Goal: Task Accomplishment & Management: Use online tool/utility

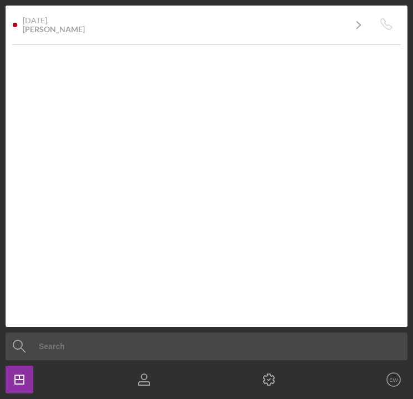
click at [199, 366] on div "Icon/Dashboard Dashboard Clients Product Templates EW Erin Williamson Icon/Over…" at bounding box center [207, 380] width 402 height 28
click at [23, 381] on icon "Icon/Dashboard" at bounding box center [20, 380] width 28 height 28
click at [146, 387] on icon "button" at bounding box center [144, 380] width 28 height 28
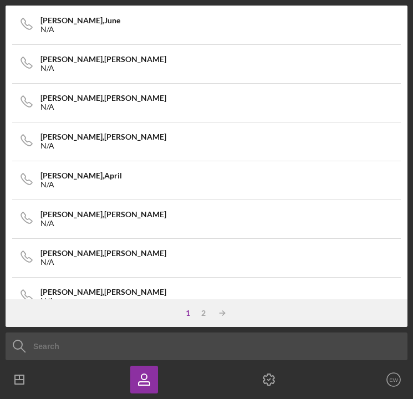
click at [393, 383] on icon "EW" at bounding box center [394, 380] width 22 height 28
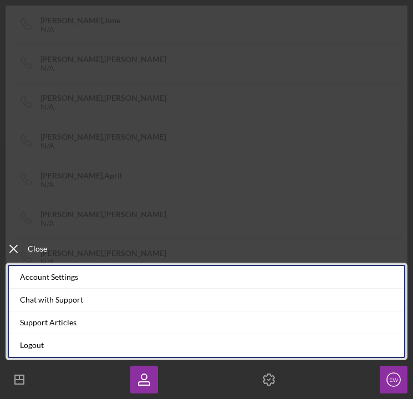
click at [12, 247] on line at bounding box center [13, 249] width 7 height 7
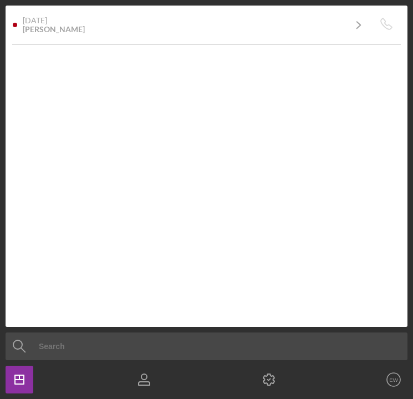
click at [19, 376] on line "button" at bounding box center [19, 378] width 0 height 4
click at [147, 379] on icon "button" at bounding box center [144, 380] width 28 height 28
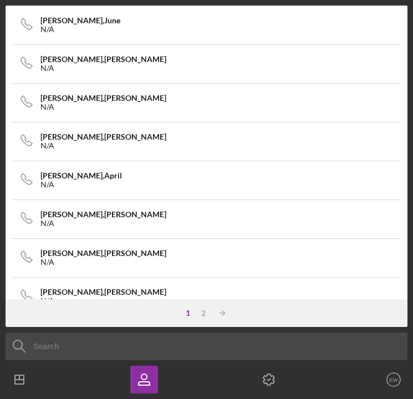
click at [267, 376] on icon "button" at bounding box center [269, 380] width 28 height 28
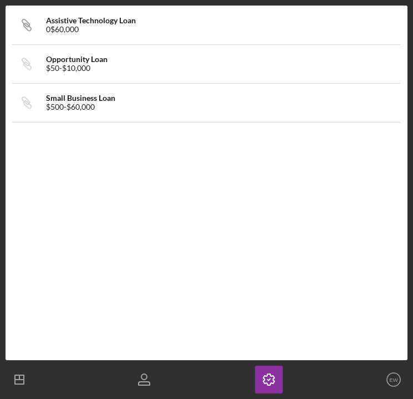
click at [191, 106] on div "Icon/Link Small Business Loan $500 - $60,000" at bounding box center [207, 103] width 388 height 28
click at [183, 99] on div "Icon/Link Small Business Loan $500 - $60,000" at bounding box center [207, 103] width 388 height 28
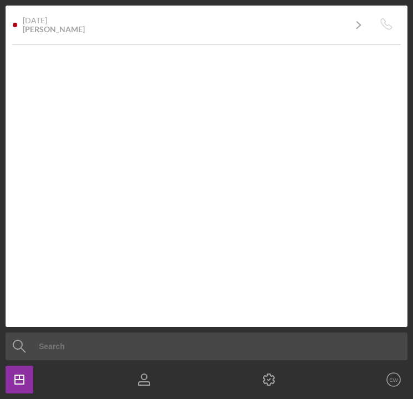
click at [391, 379] on text "EW" at bounding box center [393, 380] width 9 height 6
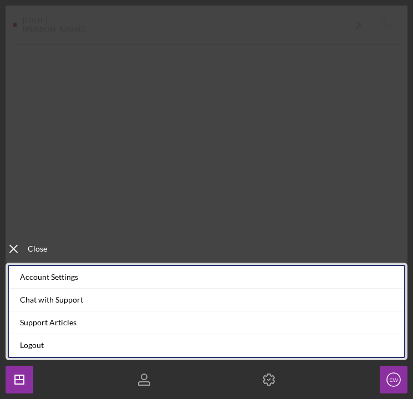
click at [16, 252] on icon "Icon/Menu Close" at bounding box center [14, 249] width 28 height 28
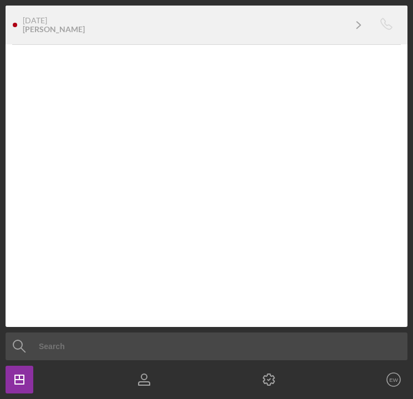
click at [356, 28] on icon "Icon/Navigate" at bounding box center [359, 25] width 28 height 28
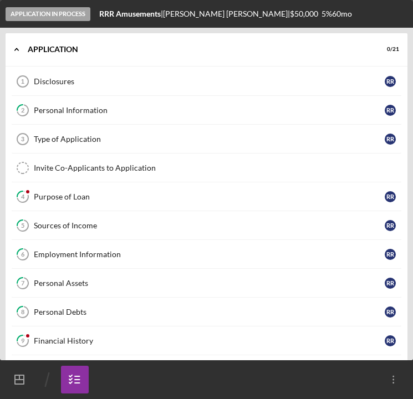
click at [16, 378] on icon "Icon/Dashboard" at bounding box center [20, 380] width 28 height 28
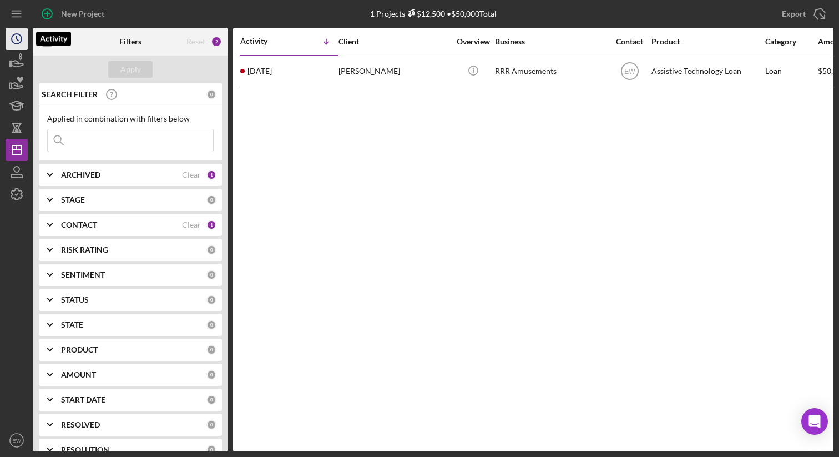
click at [21, 41] on circle "button" at bounding box center [17, 39] width 10 height 10
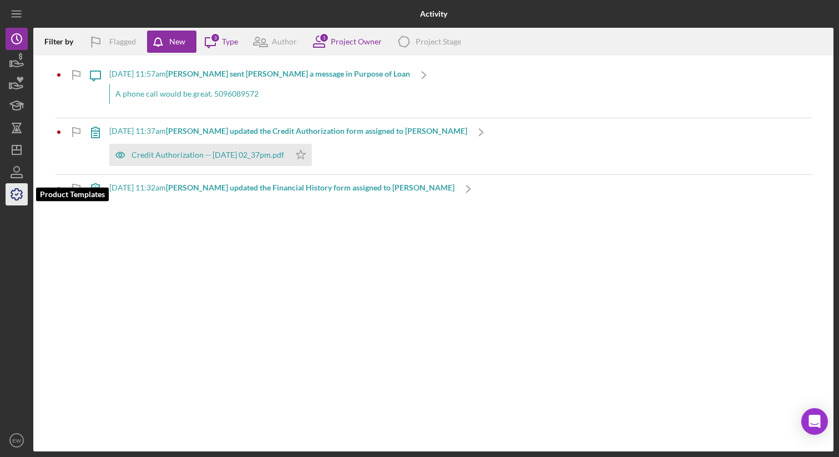
click at [18, 199] on icon "button" at bounding box center [16, 194] width 11 height 11
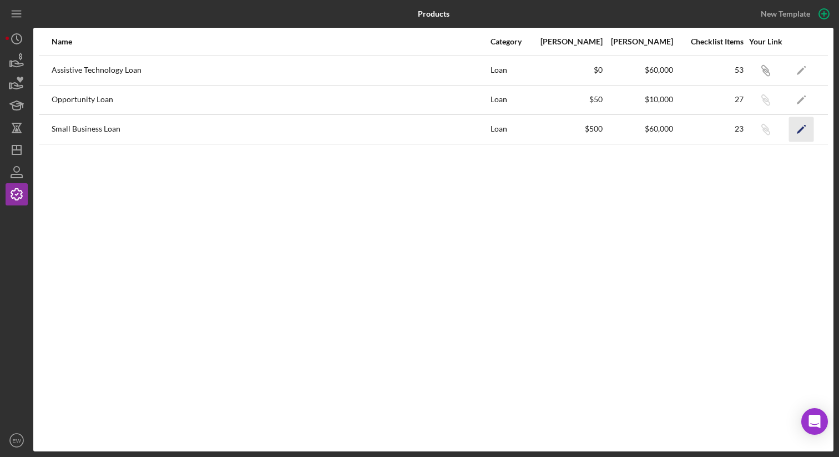
click at [413, 130] on polygon "button" at bounding box center [801, 130] width 8 height 8
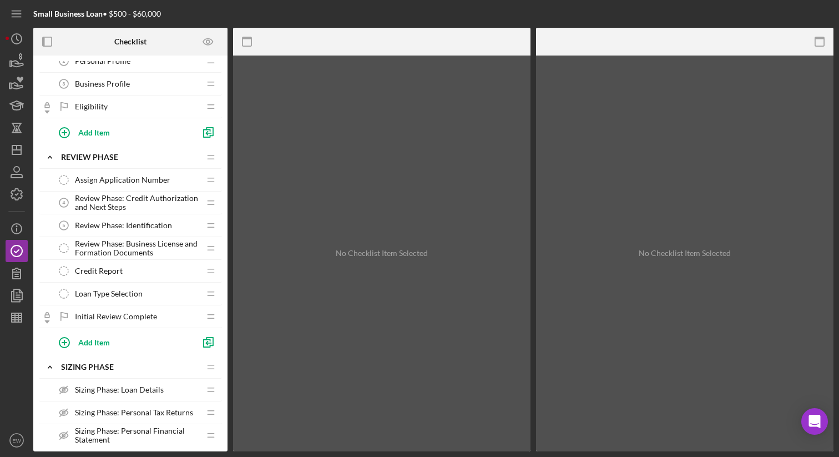
scroll to position [94, 0]
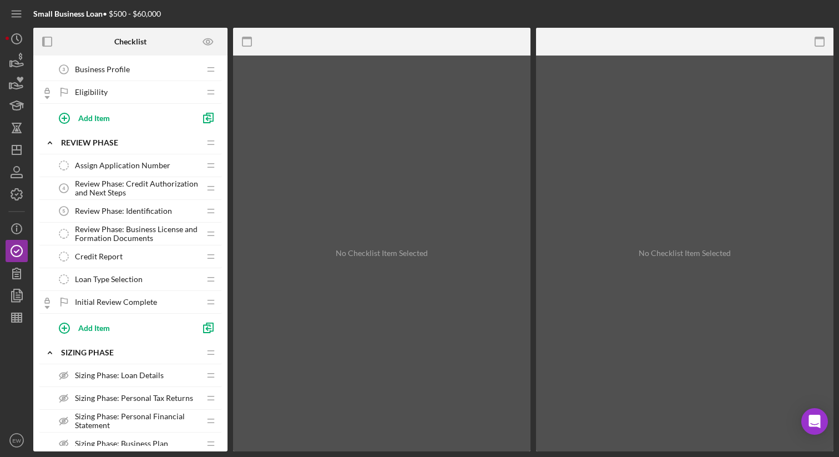
click at [131, 280] on span "Loan Type Selection" at bounding box center [109, 279] width 68 height 9
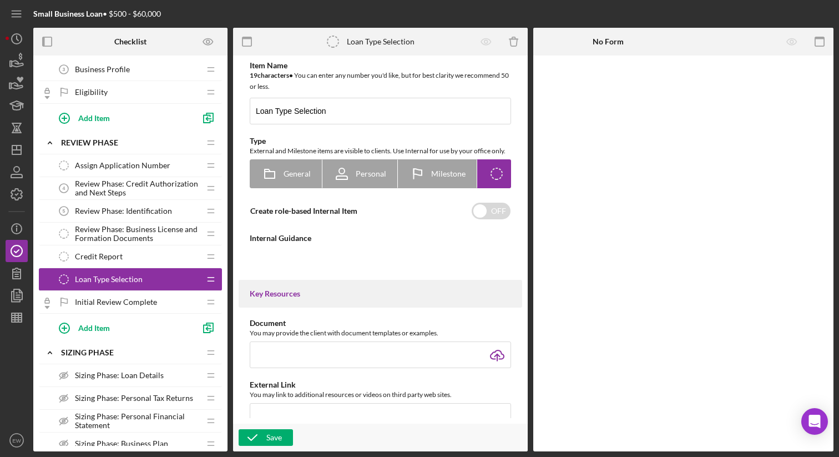
type textarea "<div>After reviewing all the previous items and deciding on the loan type, turn…"
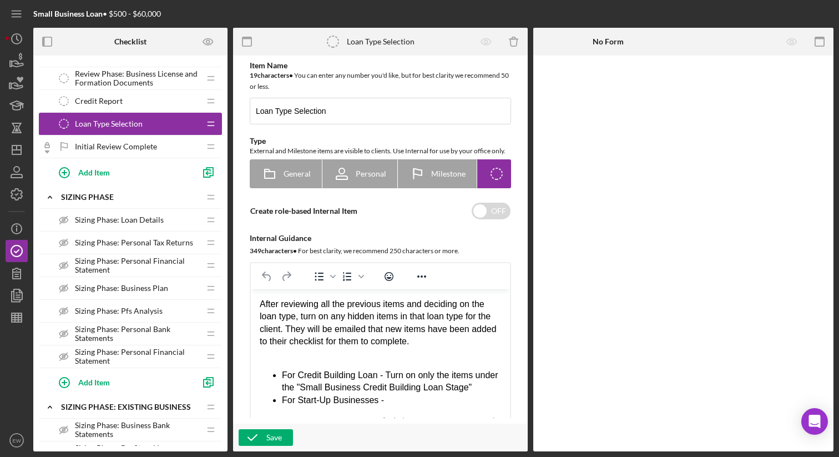
scroll to position [251, 0]
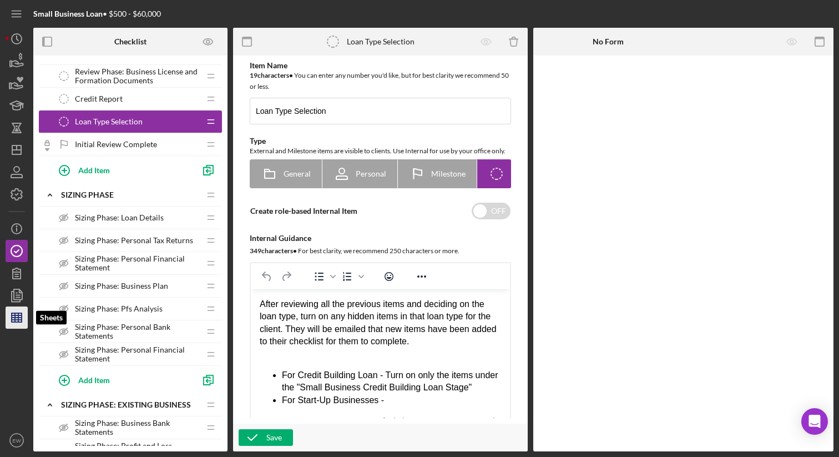
click at [15, 315] on line "button" at bounding box center [15, 317] width 0 height 9
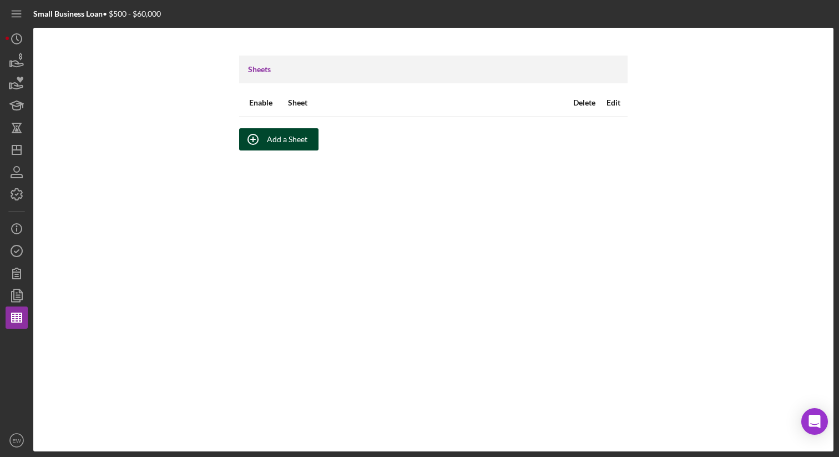
click at [273, 143] on div "Add a Sheet" at bounding box center [287, 139] width 41 height 22
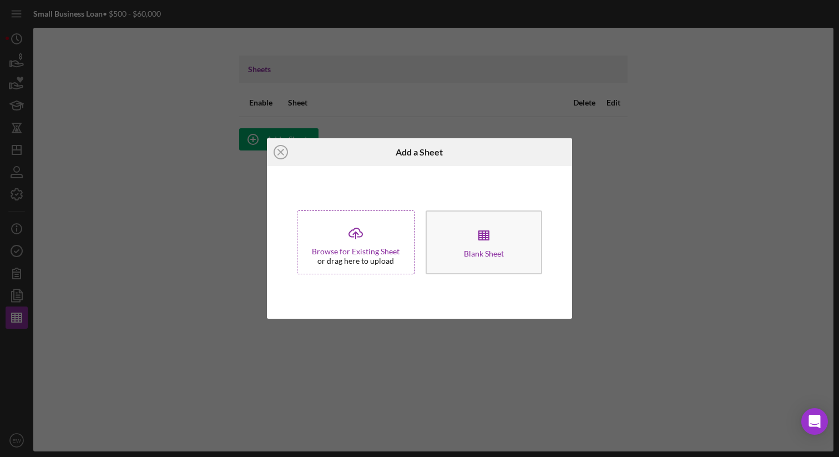
click at [363, 260] on div "or drag here to upload" at bounding box center [355, 260] width 77 height 9
click at [363, 232] on icon "Icon/Upload" at bounding box center [356, 233] width 28 height 28
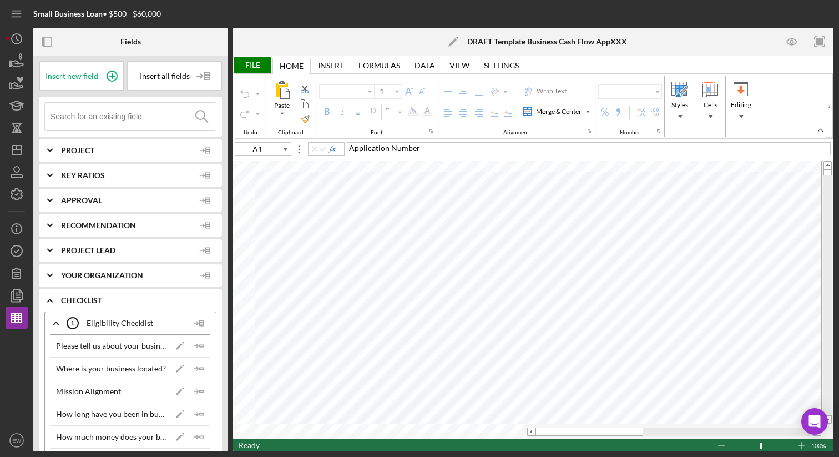
type input "Arial"
type input "10"
type input "A1"
click at [103, 170] on div "Key Ratios" at bounding box center [138, 175] width 155 height 22
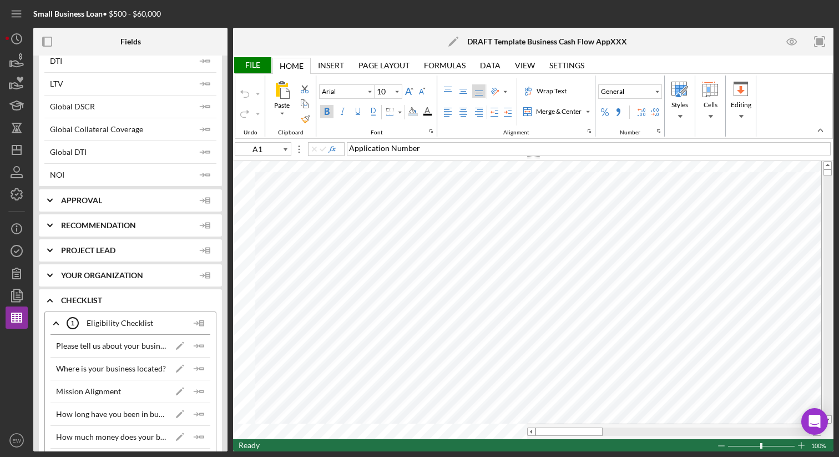
scroll to position [185, 0]
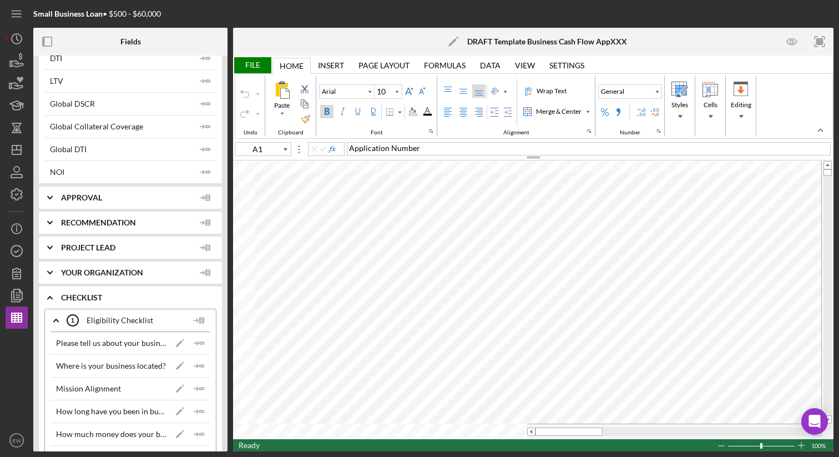
click at [92, 198] on span "Approval" at bounding box center [127, 197] width 133 height 9
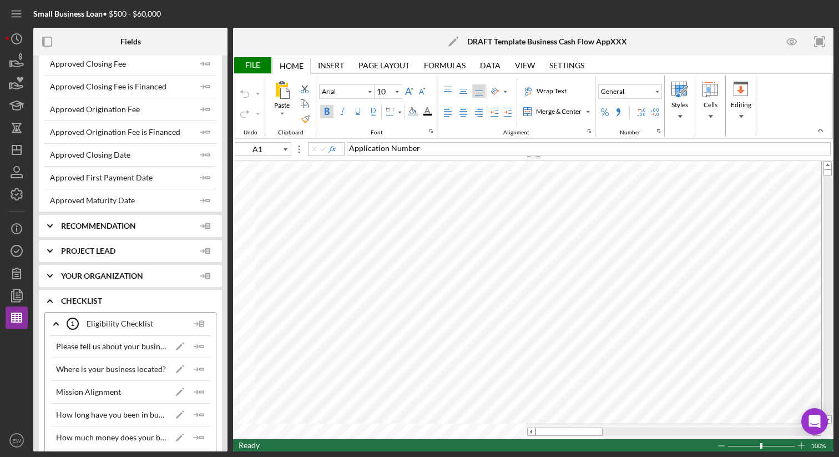
scroll to position [0, 0]
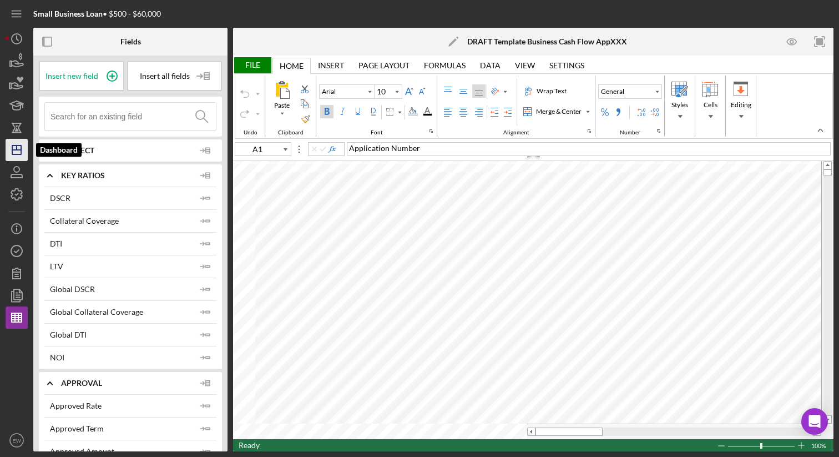
click at [19, 150] on line "button" at bounding box center [16, 150] width 9 height 0
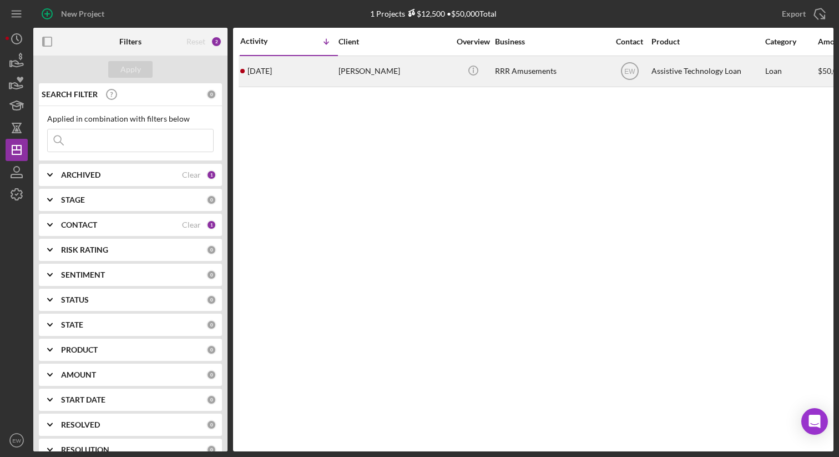
click at [344, 70] on div "[PERSON_NAME]" at bounding box center [393, 71] width 111 height 29
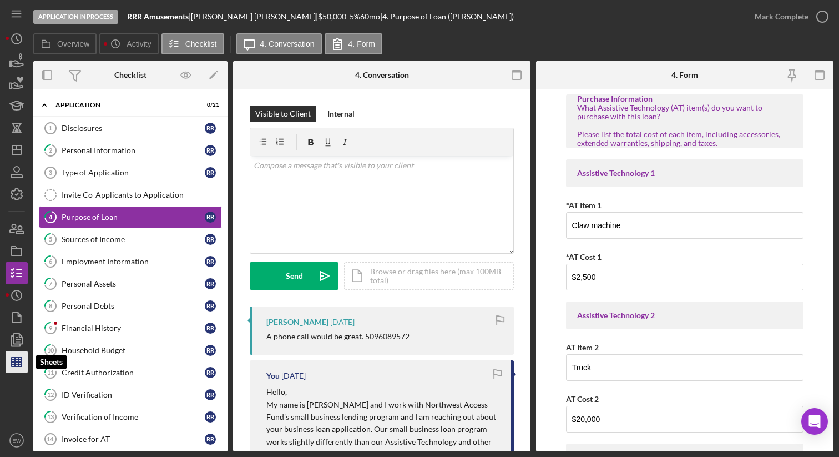
click at [22, 363] on polygon "button" at bounding box center [17, 361] width 10 height 9
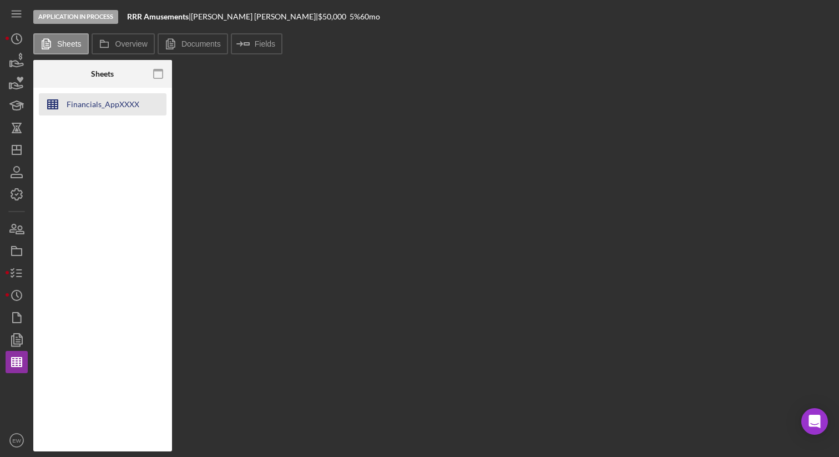
click at [83, 100] on div "Financials_AppXXXX" at bounding box center [103, 104] width 73 height 22
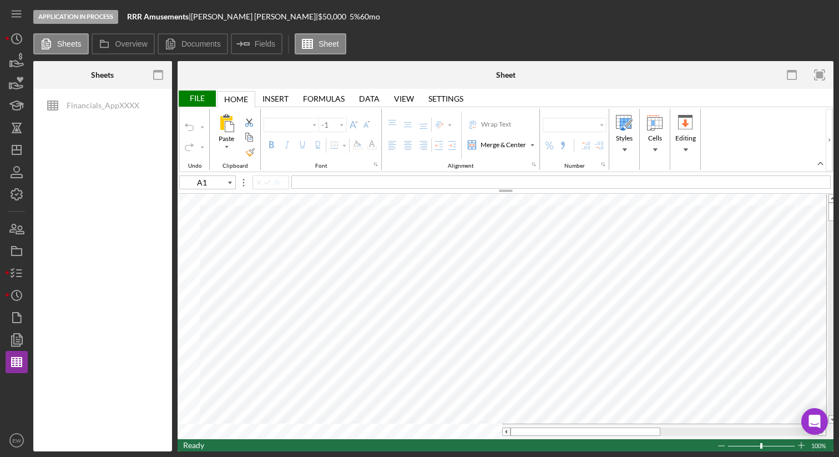
type input "E9"
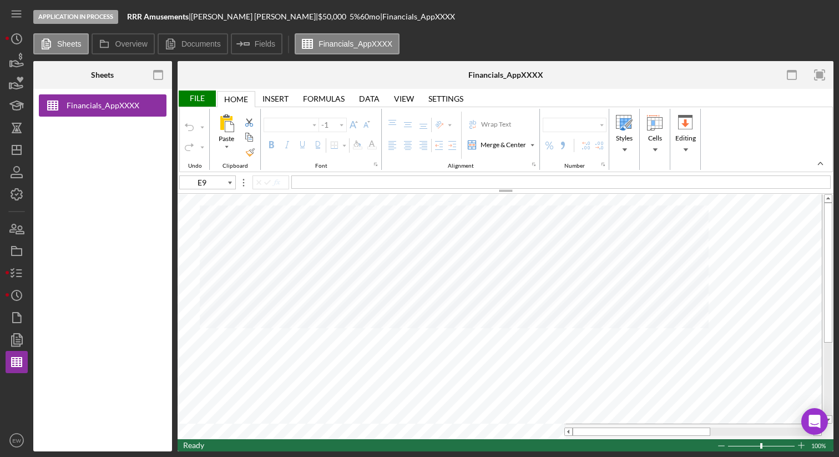
type input "Arial"
type input "10"
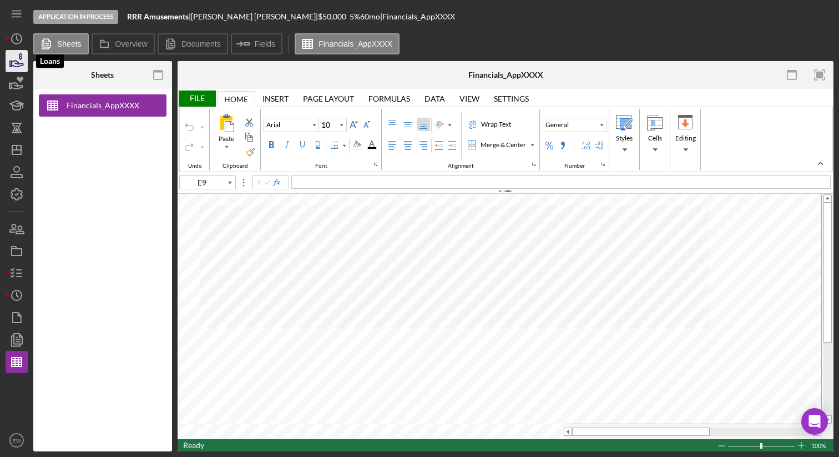
click at [16, 62] on icon "button" at bounding box center [17, 61] width 28 height 28
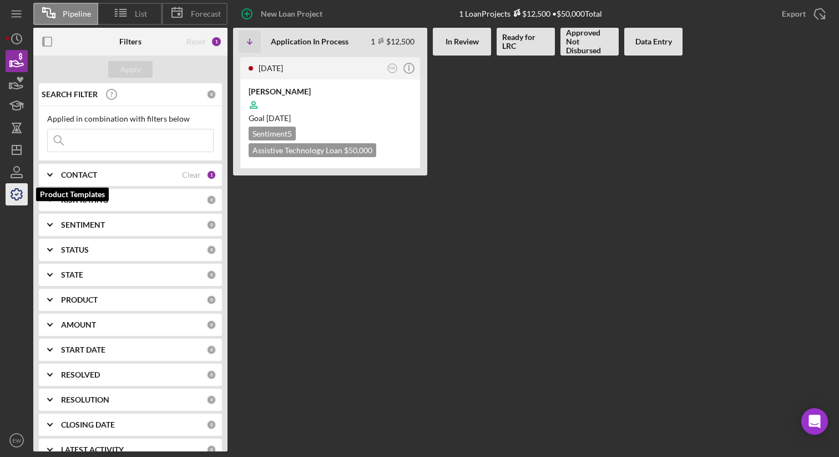
click at [23, 198] on icon "button" at bounding box center [17, 194] width 28 height 28
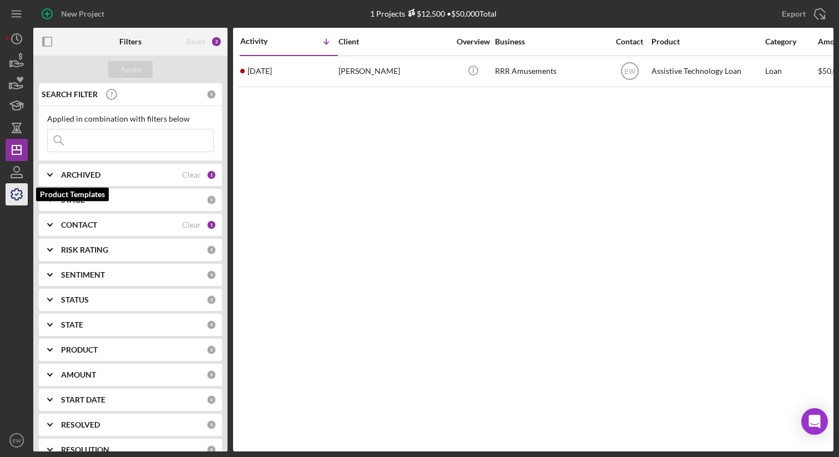
click at [21, 195] on icon "button" at bounding box center [17, 194] width 28 height 28
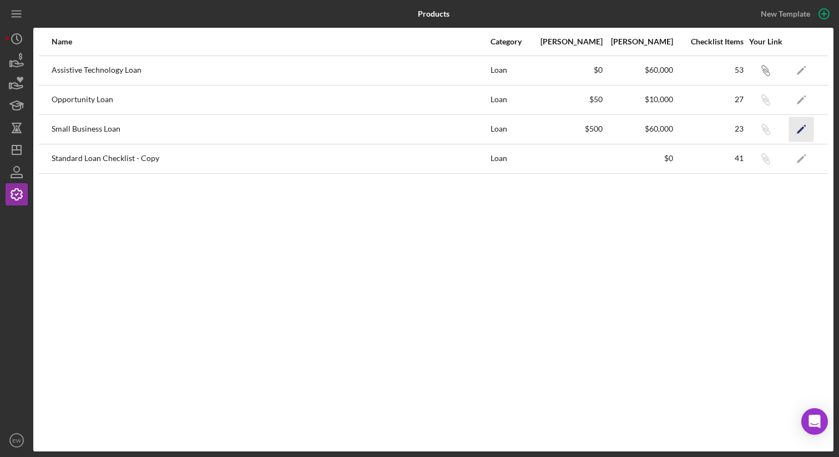
click at [805, 130] on icon "Icon/Edit" at bounding box center [801, 129] width 25 height 25
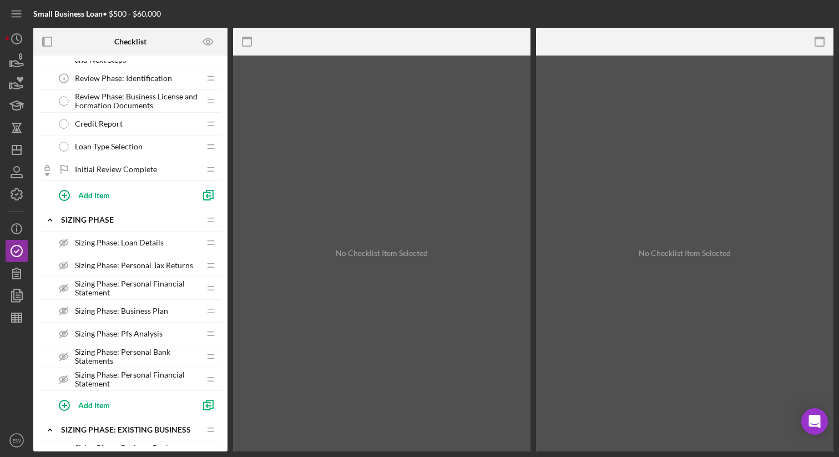
scroll to position [229, 0]
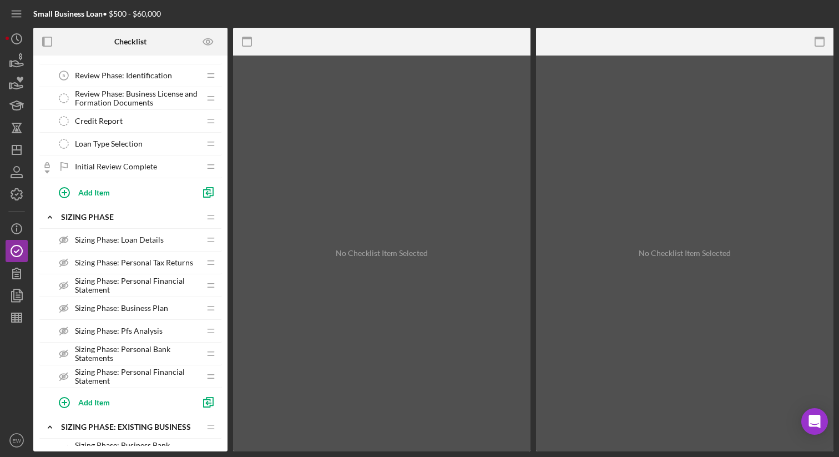
click at [113, 368] on span "Sizing Phase: Personal Financial Statement" at bounding box center [137, 376] width 125 height 18
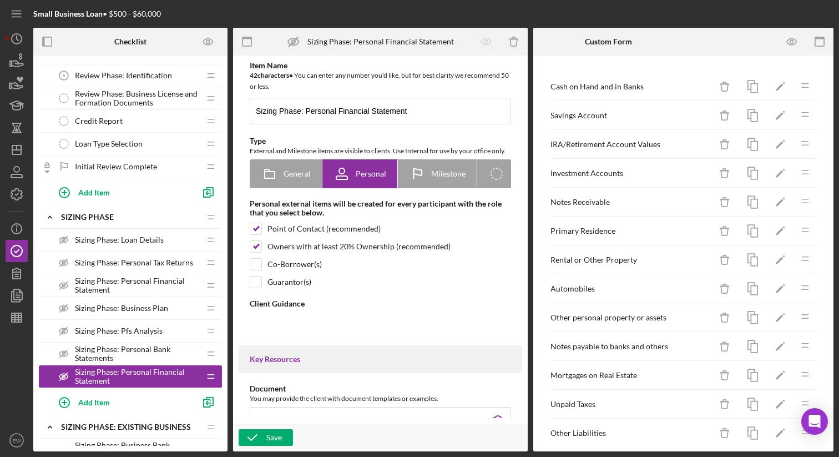
type textarea "<div>This form is a Personal Financial Statement. We use information from this …"
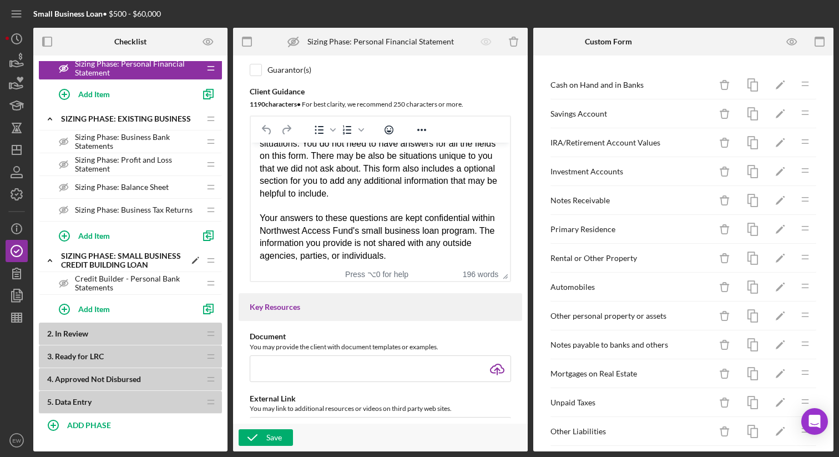
scroll to position [555, 0]
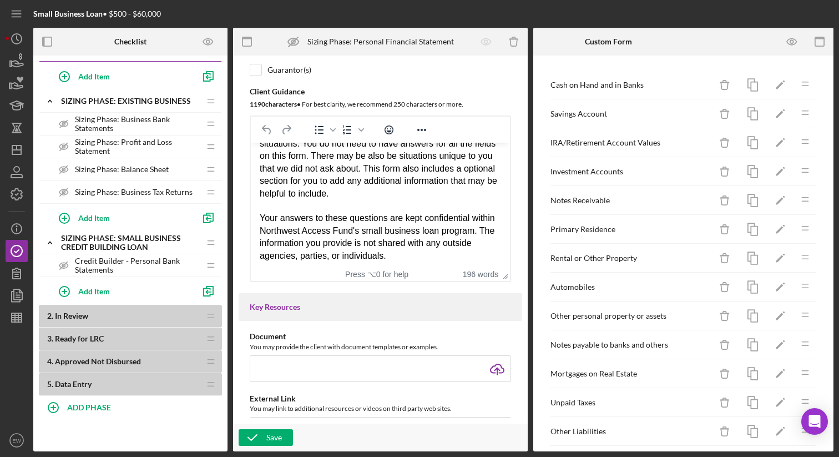
click at [116, 315] on b "2 . In Review" at bounding box center [123, 315] width 153 height 9
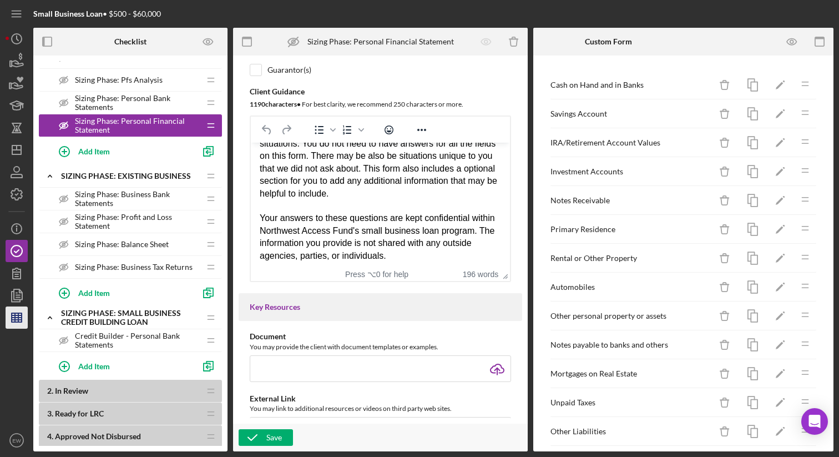
scroll to position [482, 0]
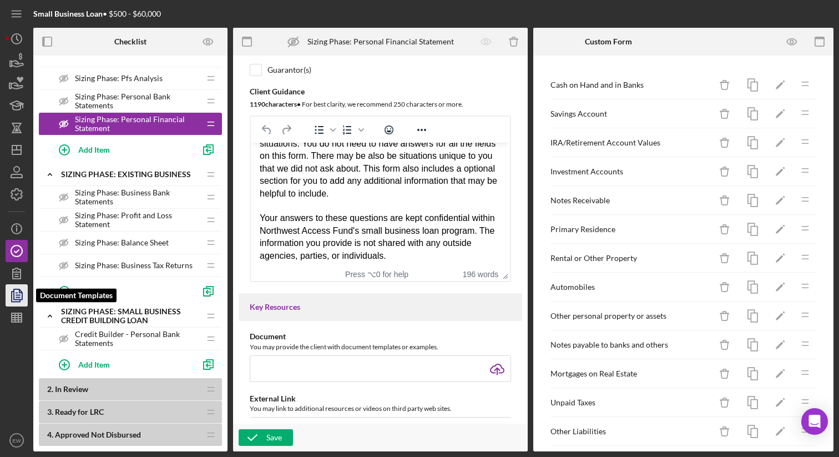
click at [17, 298] on icon "button" at bounding box center [17, 295] width 28 height 28
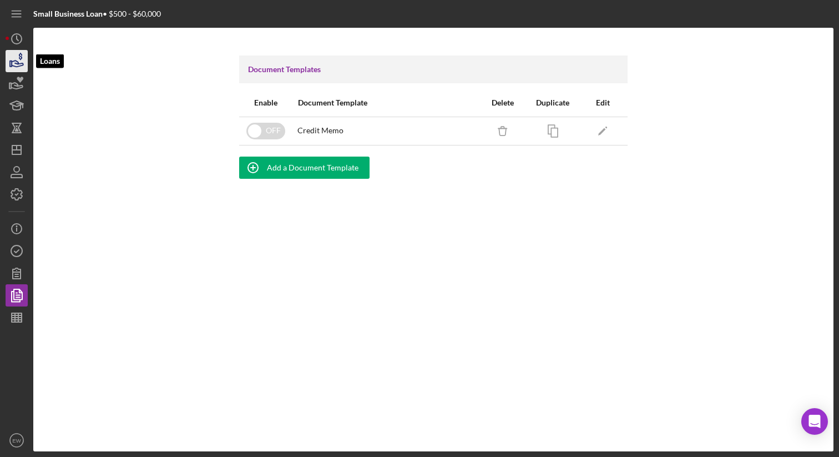
click at [11, 65] on icon "button" at bounding box center [17, 61] width 28 height 28
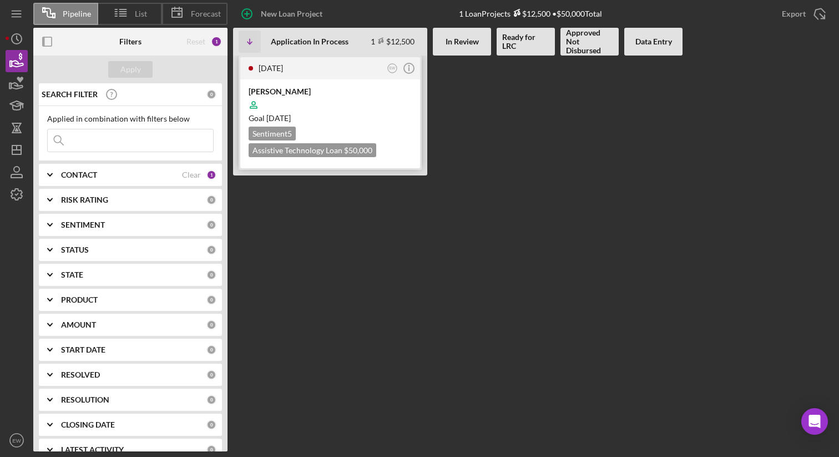
click at [299, 88] on div "[PERSON_NAME]" at bounding box center [330, 91] width 163 height 11
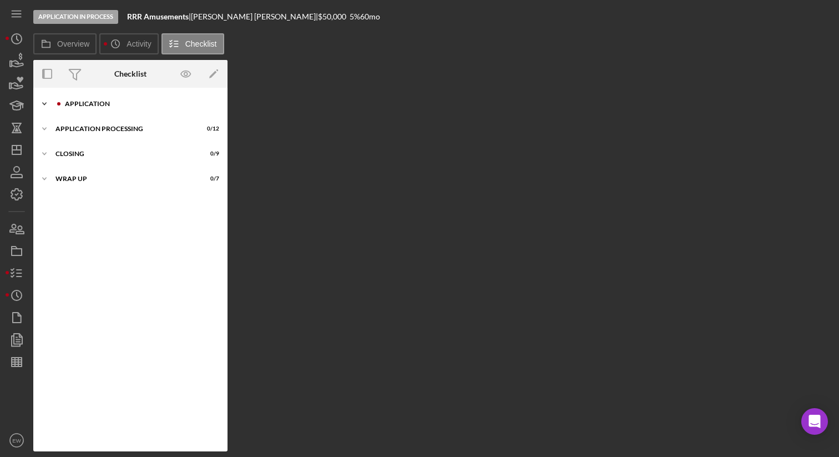
click at [74, 106] on div "Application" at bounding box center [139, 103] width 149 height 7
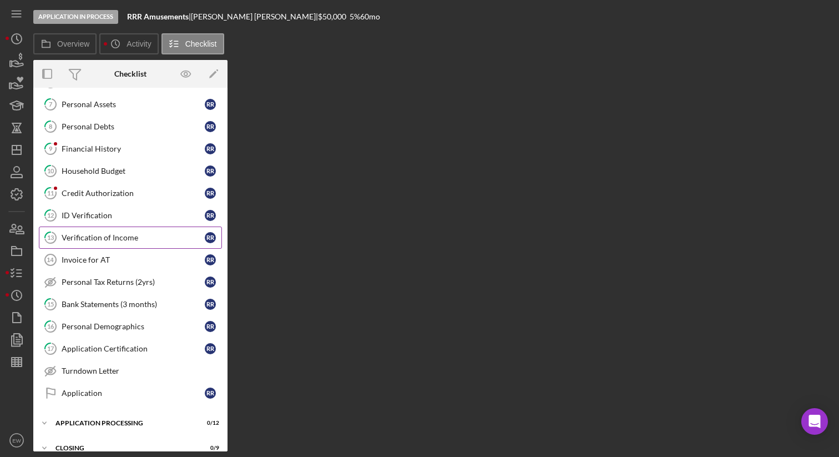
scroll to position [180, 0]
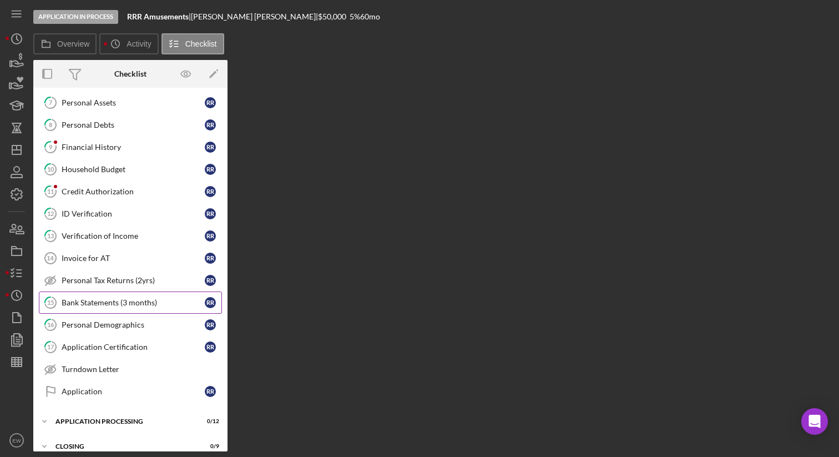
click at [109, 298] on div "Bank Statements (3 months)" at bounding box center [133, 302] width 143 height 9
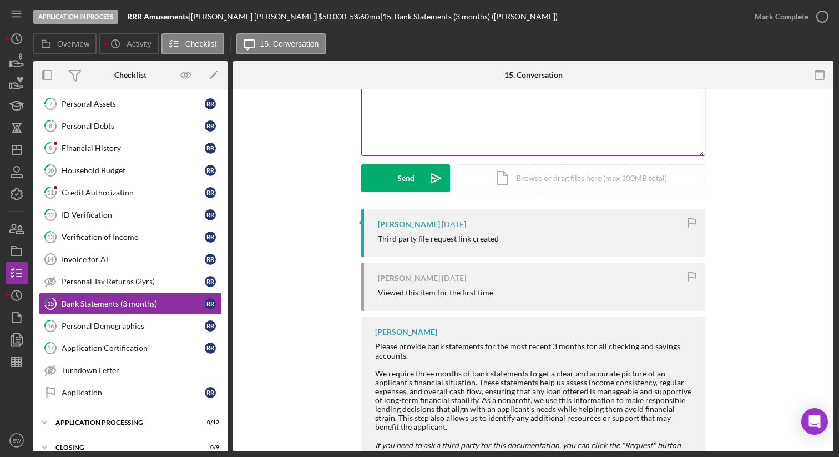
scroll to position [159, 0]
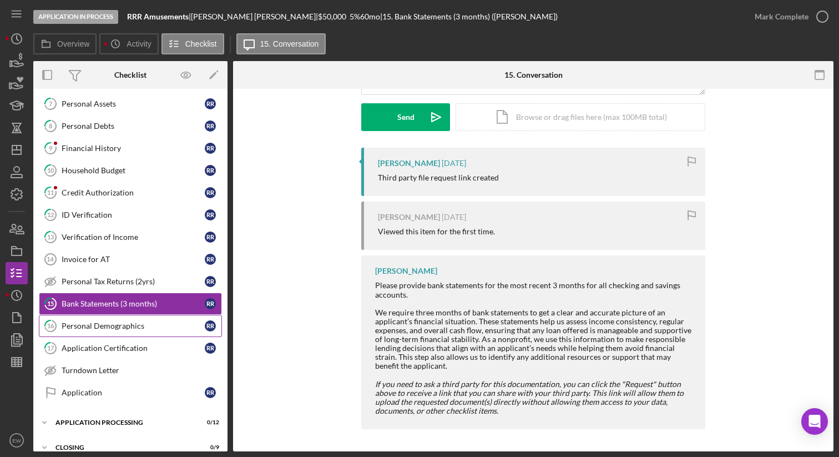
click at [154, 322] on div "Personal Demographics" at bounding box center [133, 325] width 143 height 9
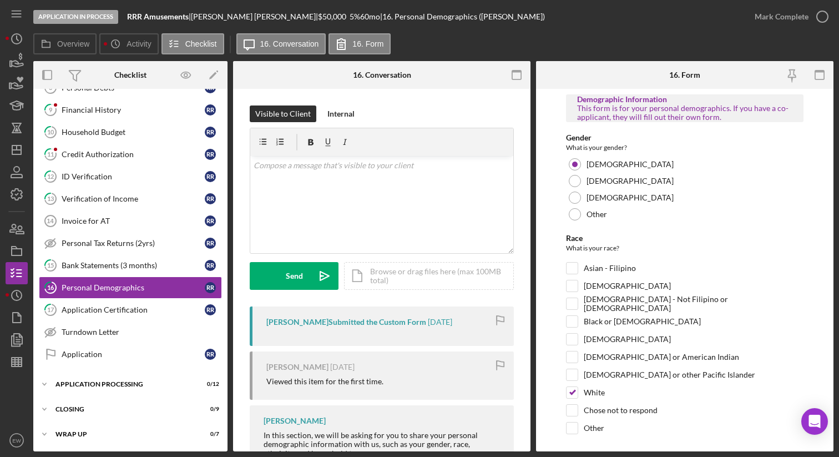
scroll to position [114, 0]
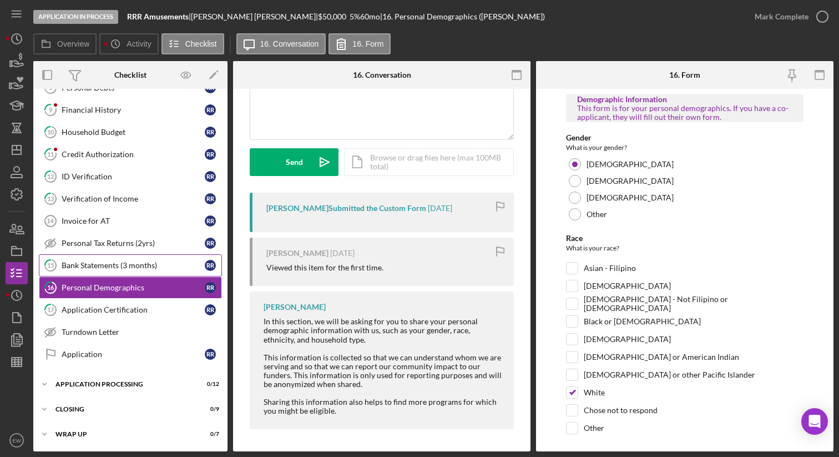
click at [123, 265] on div "Bank Statements (3 months)" at bounding box center [133, 265] width 143 height 9
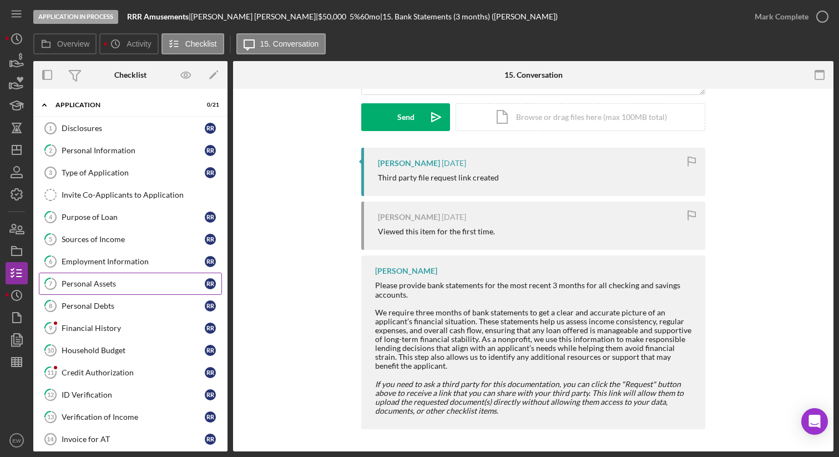
click at [146, 285] on div "Personal Assets" at bounding box center [133, 283] width 143 height 9
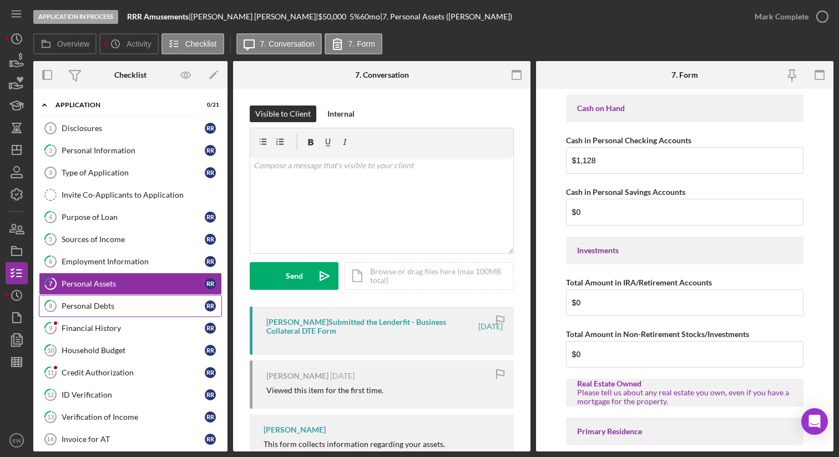
click at [146, 297] on link "8 Personal Debts R R" at bounding box center [130, 306] width 183 height 22
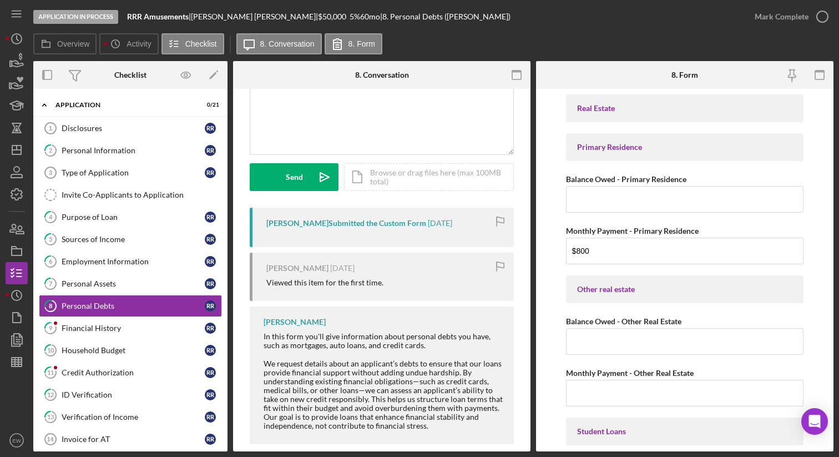
scroll to position [100, 0]
click at [164, 321] on link "9 Financial History R R" at bounding box center [130, 328] width 183 height 22
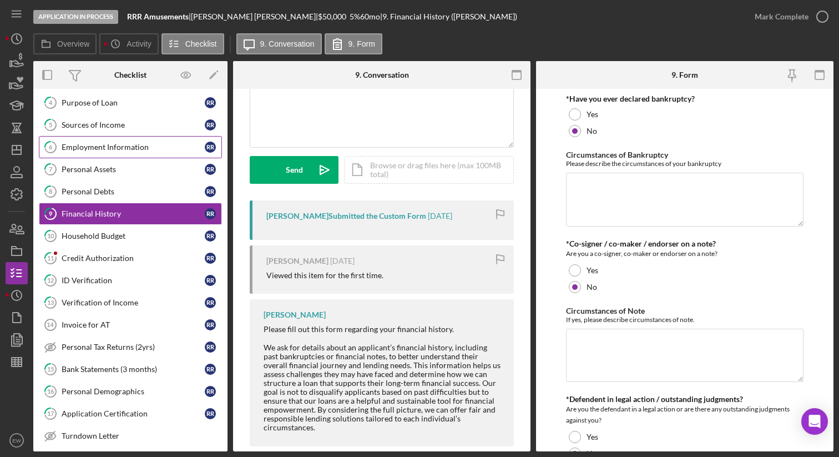
scroll to position [115, 0]
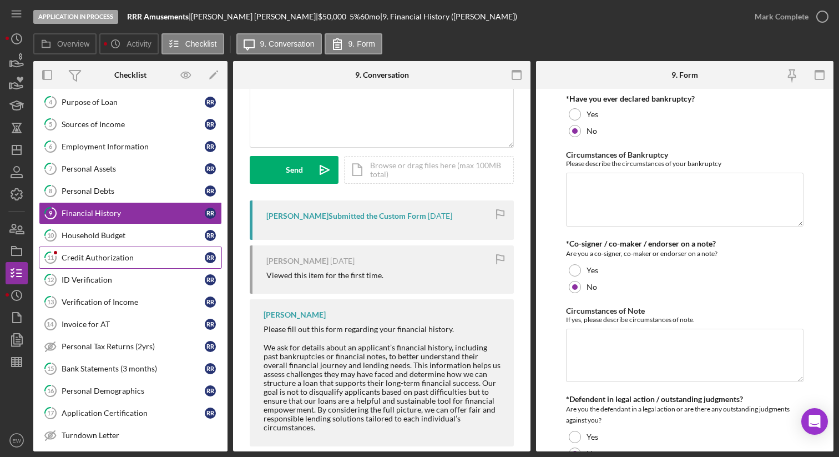
click at [115, 261] on div "Credit Authorization" at bounding box center [133, 257] width 143 height 9
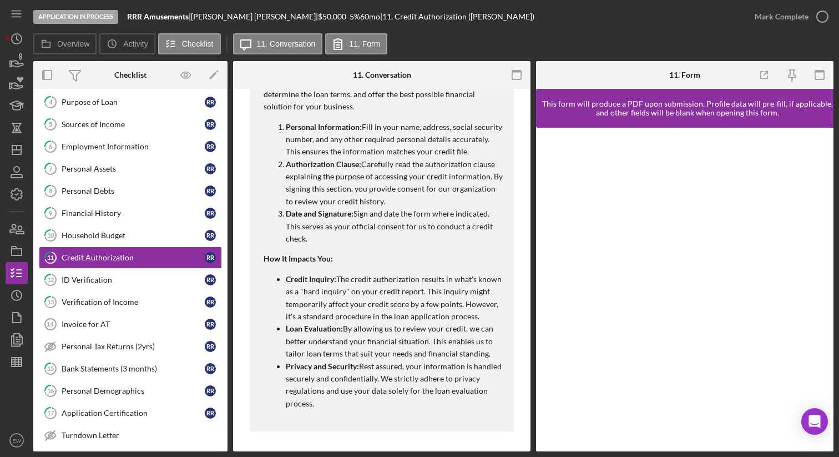
scroll to position [473, 0]
click at [155, 280] on div "ID Verification" at bounding box center [133, 279] width 143 height 9
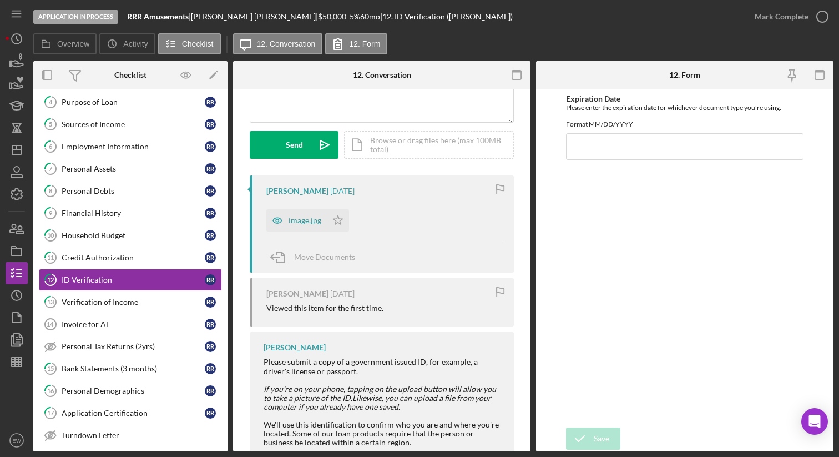
scroll to position [133, 0]
click at [149, 293] on link "13 Verification of Income R R" at bounding box center [130, 302] width 183 height 22
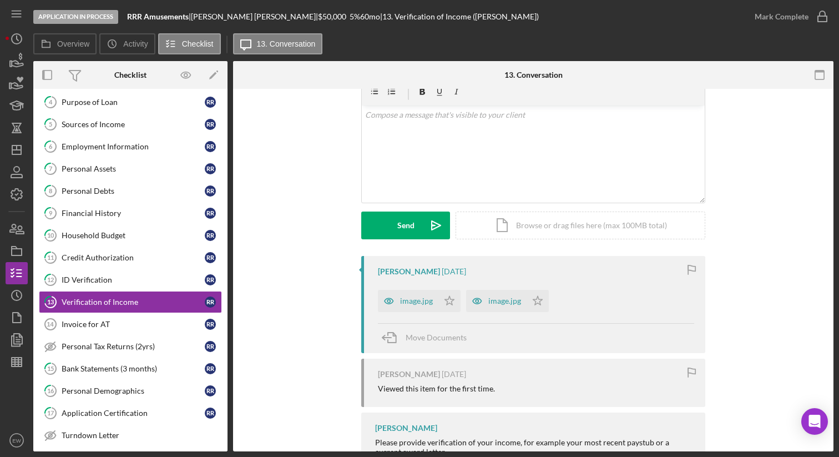
scroll to position [89, 0]
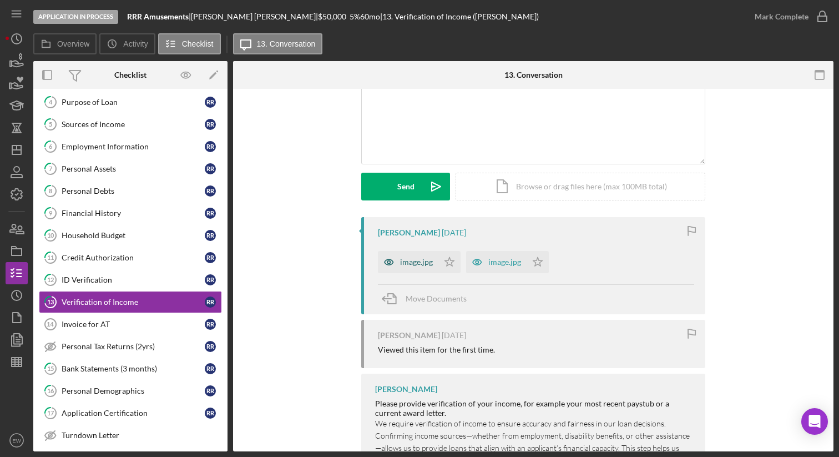
click at [407, 268] on div "image.jpg" at bounding box center [408, 262] width 60 height 22
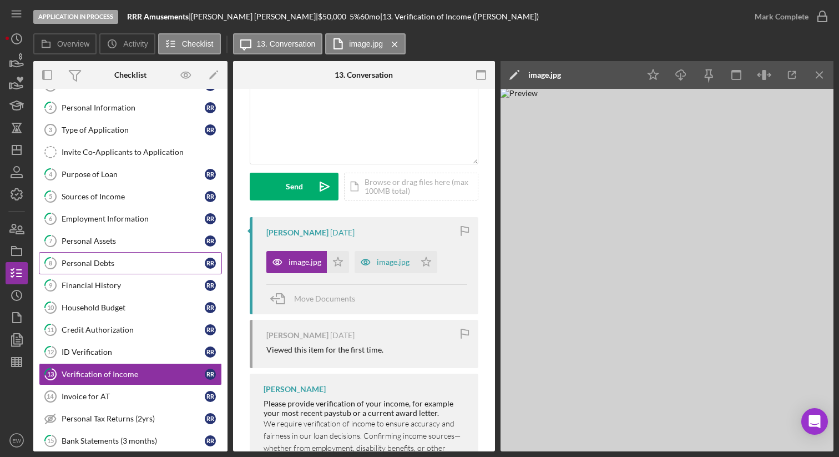
scroll to position [0, 0]
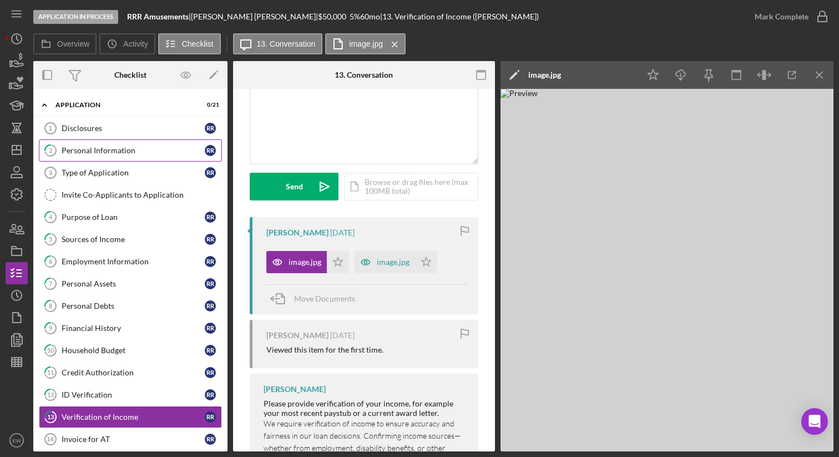
click at [107, 155] on link "2 Personal Information R R" at bounding box center [130, 150] width 183 height 22
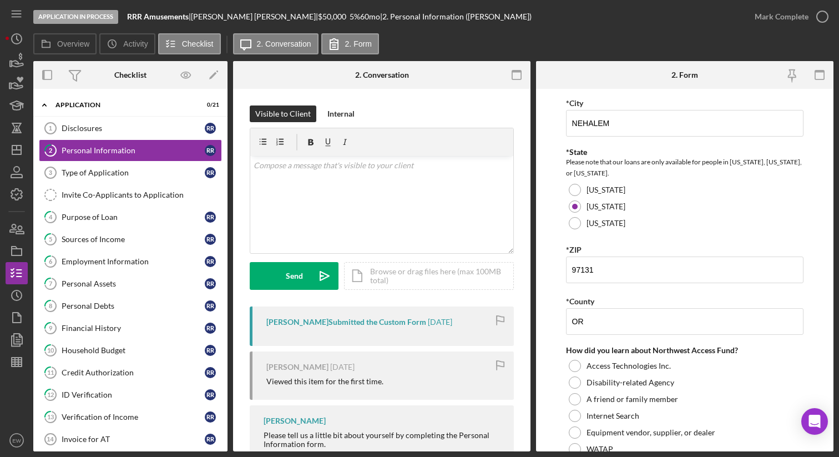
scroll to position [371, 0]
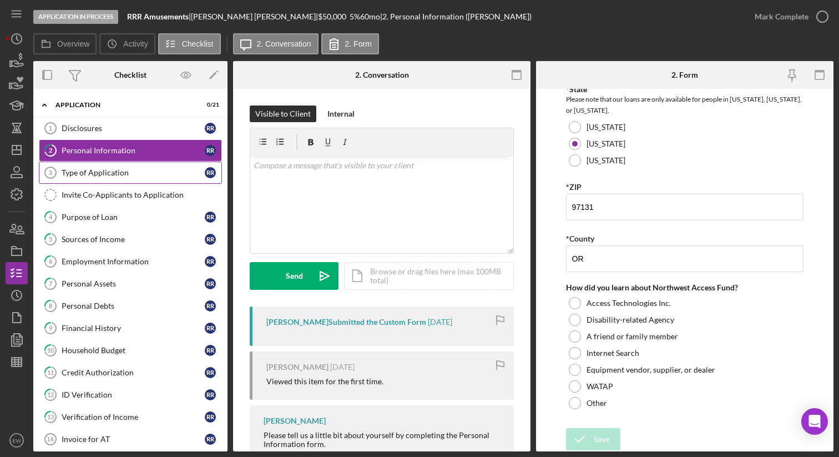
click at [103, 178] on link "Type of Application 3 Type of Application R R" at bounding box center [130, 172] width 183 height 22
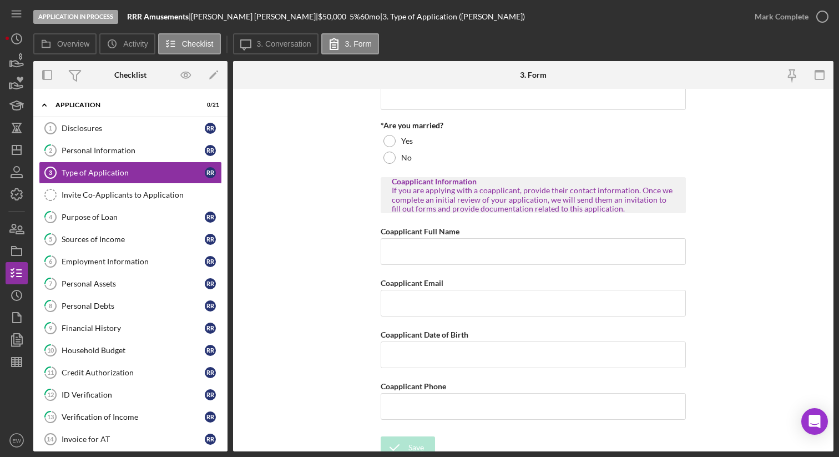
scroll to position [136, 0]
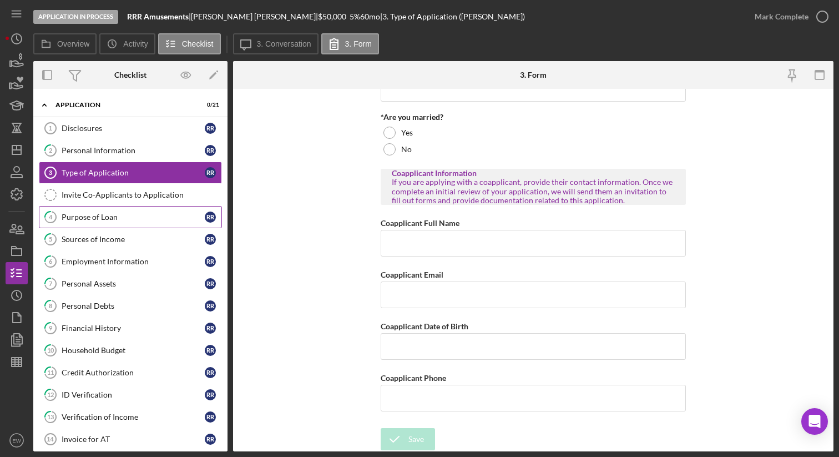
click at [135, 213] on div "Purpose of Loan" at bounding box center [133, 216] width 143 height 9
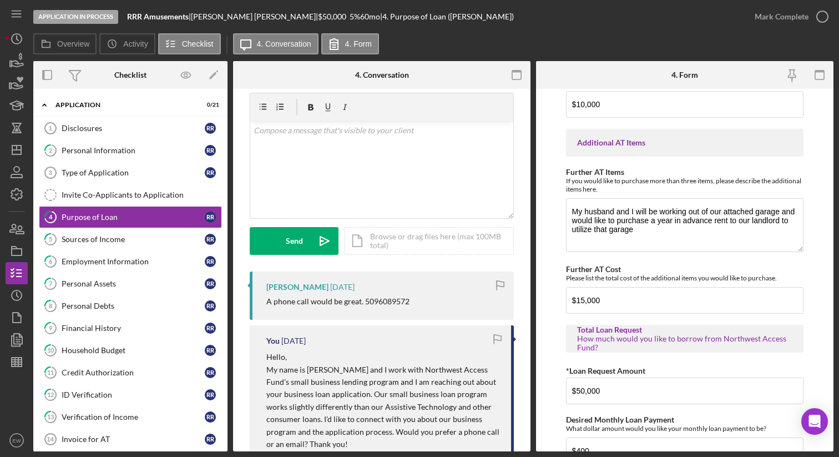
scroll to position [464, 0]
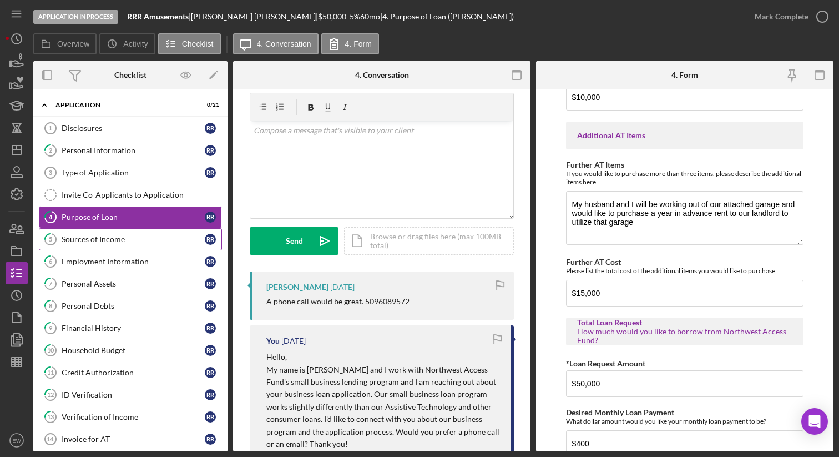
click at [134, 244] on link "5 Sources of Income R R" at bounding box center [130, 239] width 183 height 22
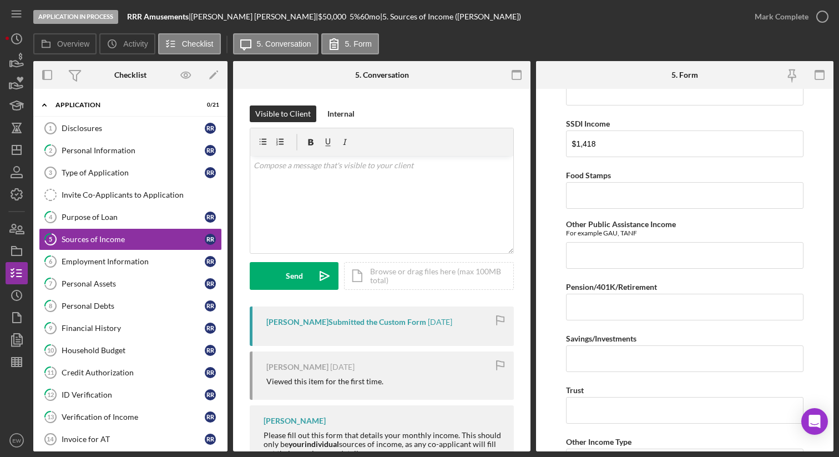
scroll to position [232, 0]
click at [141, 267] on link "6 Employment Information R R" at bounding box center [130, 261] width 183 height 22
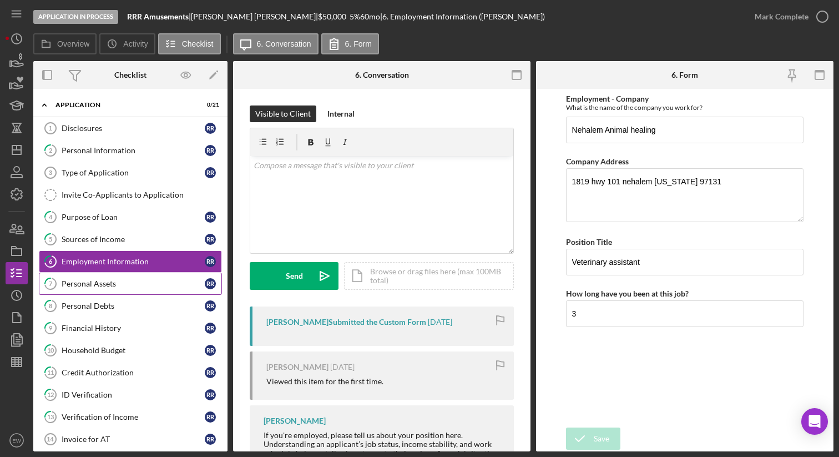
click at [146, 277] on link "7 Personal Assets R R" at bounding box center [130, 283] width 183 height 22
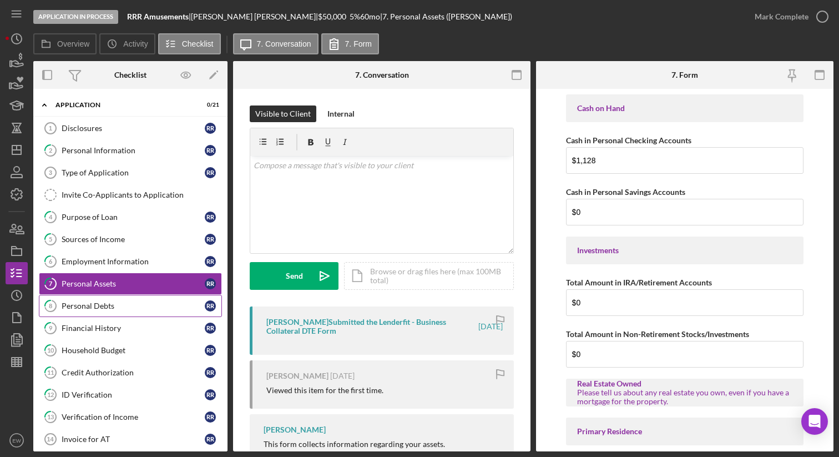
click at [133, 302] on div "Personal Debts" at bounding box center [133, 305] width 143 height 9
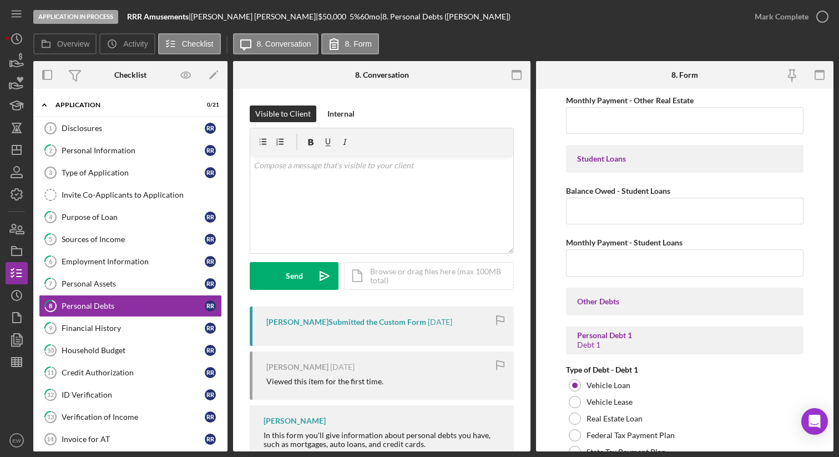
scroll to position [277, 0]
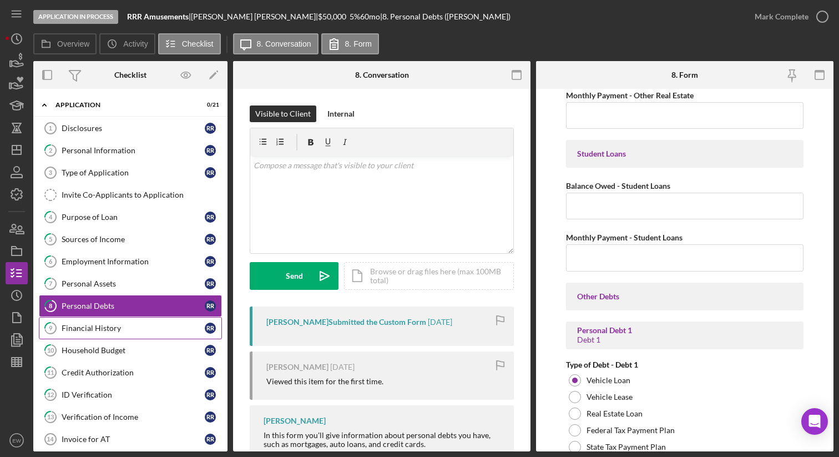
click at [154, 327] on div "Financial History" at bounding box center [133, 327] width 143 height 9
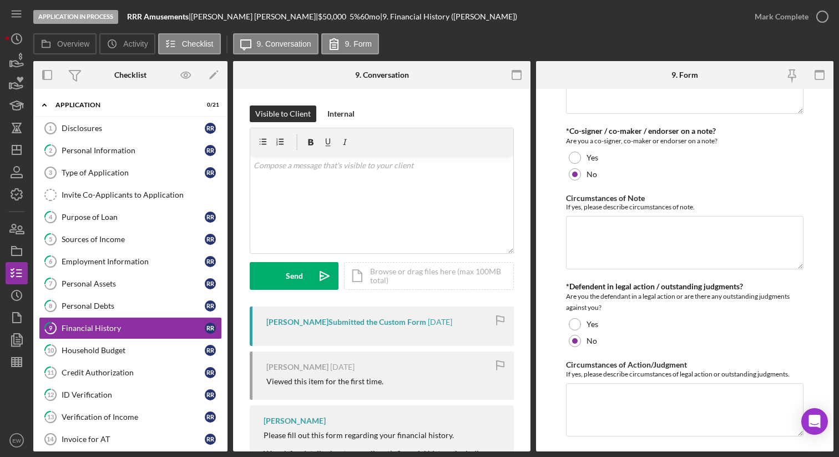
scroll to position [139, 0]
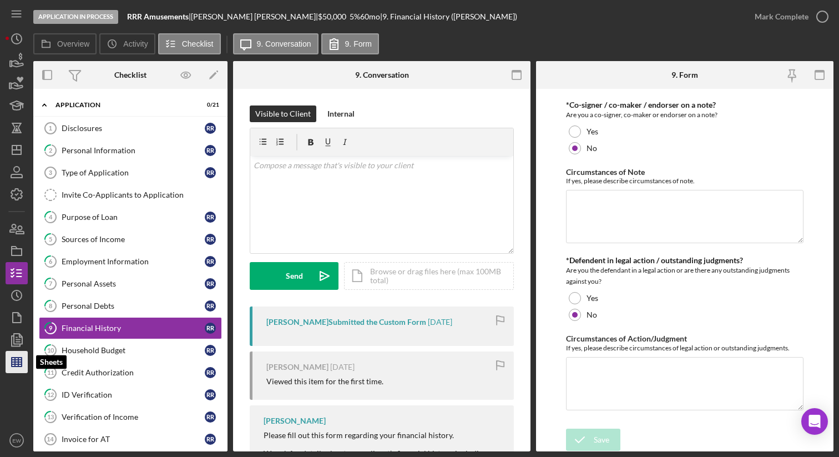
click at [12, 364] on line "button" at bounding box center [17, 364] width 10 height 0
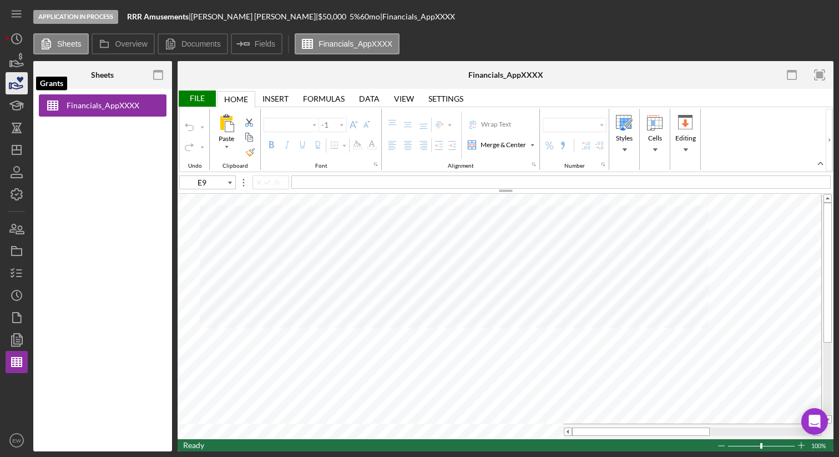
type input "Arial"
type input "10"
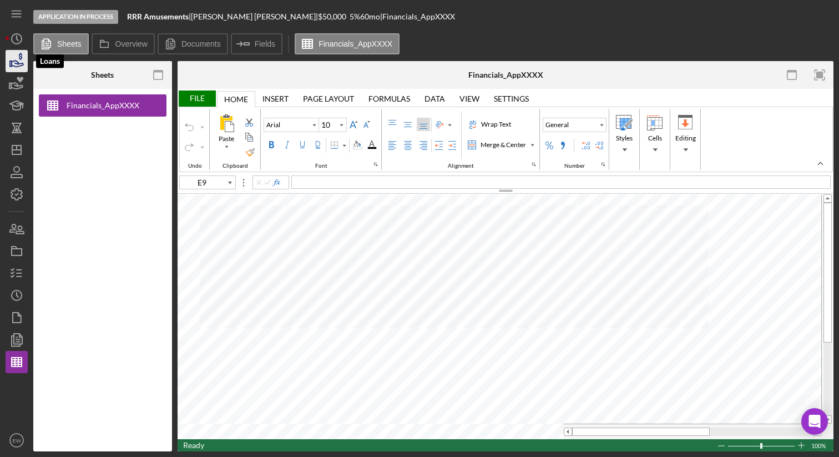
click at [10, 67] on polygon "button" at bounding box center [11, 64] width 2 height 6
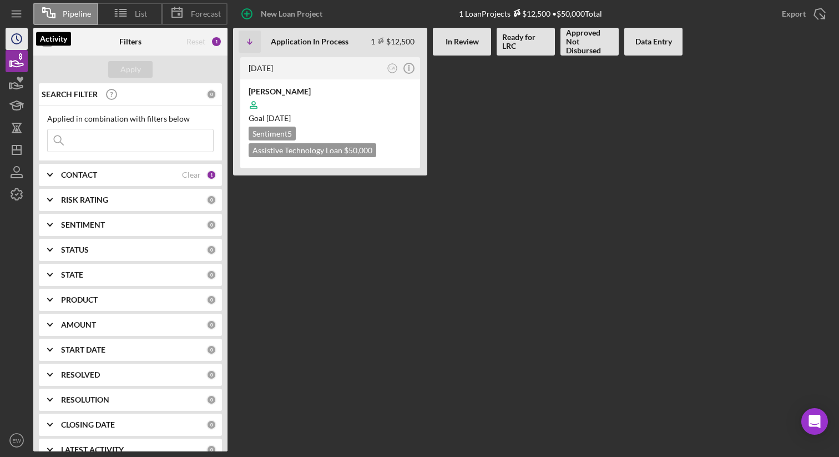
click at [21, 35] on icon "Icon/History" at bounding box center [17, 39] width 28 height 28
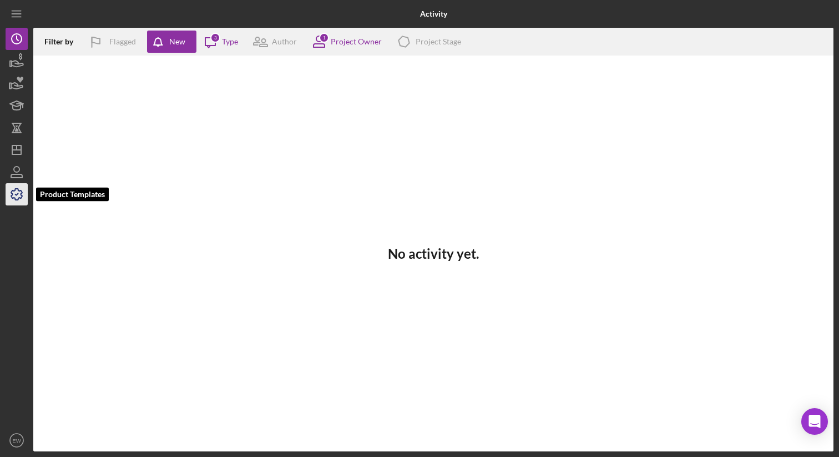
click at [18, 194] on polyline "button" at bounding box center [17, 195] width 3 height 2
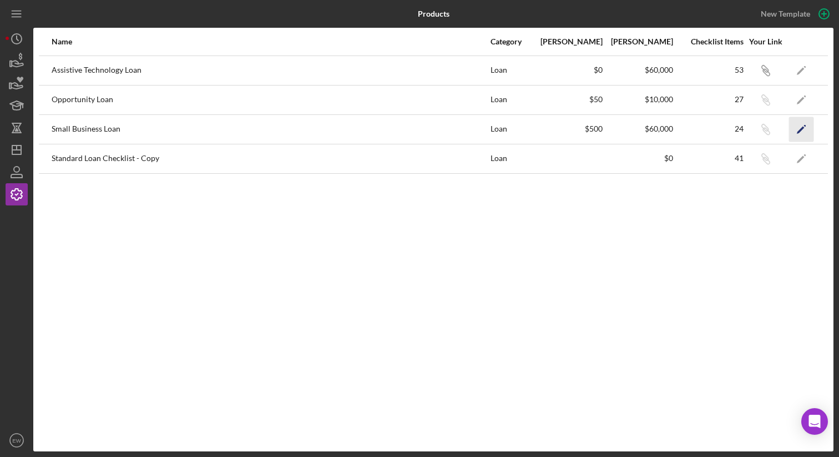
click at [799, 129] on icon "Icon/Edit" at bounding box center [801, 129] width 25 height 25
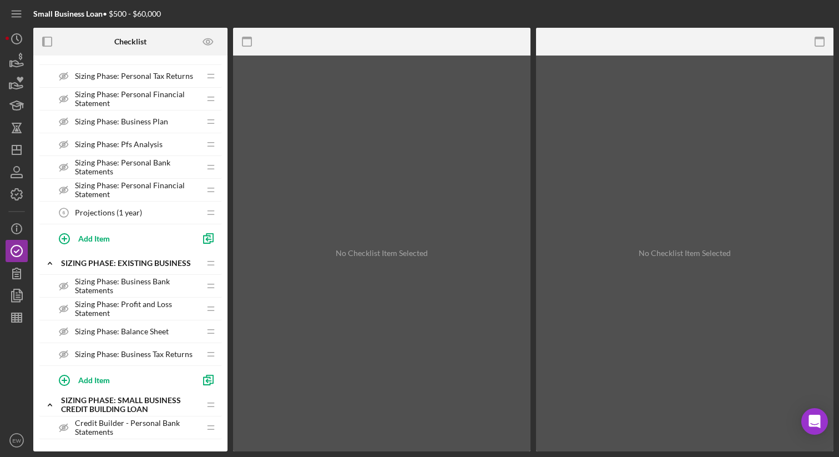
scroll to position [451, 0]
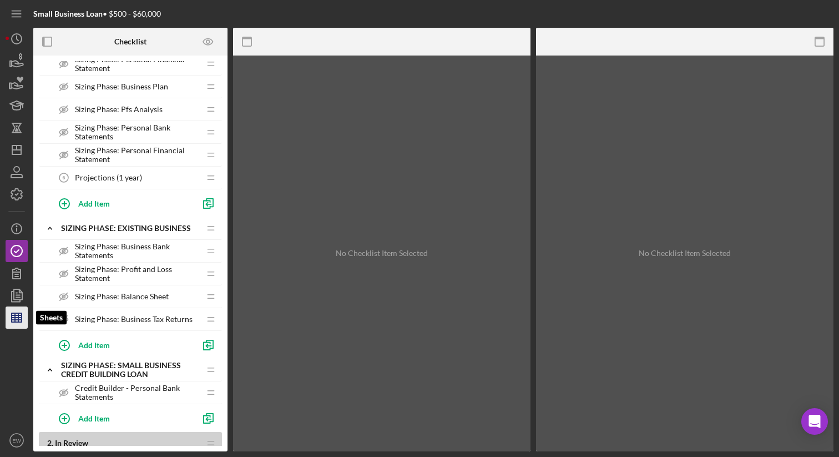
click at [15, 318] on line "button" at bounding box center [15, 317] width 0 height 9
